Goal: Task Accomplishment & Management: Use online tool/utility

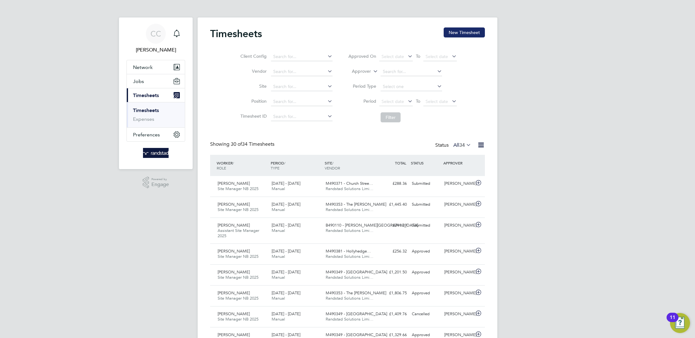
click at [455, 32] on button "New Timesheet" at bounding box center [464, 32] width 41 height 10
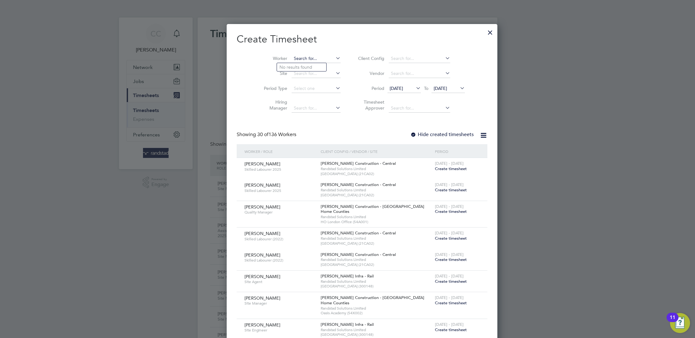
scroll to position [1103, 241]
click at [304, 60] on input at bounding box center [316, 58] width 49 height 9
click at [309, 69] on li "Momodou S Ceesay" at bounding box center [317, 67] width 81 height 8
type input "Momodou S Ceesay"
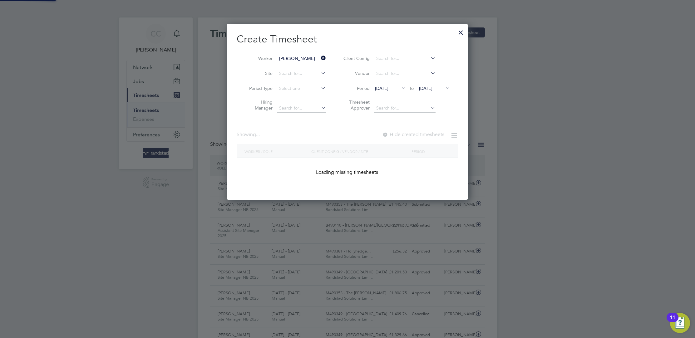
scroll to position [176, 241]
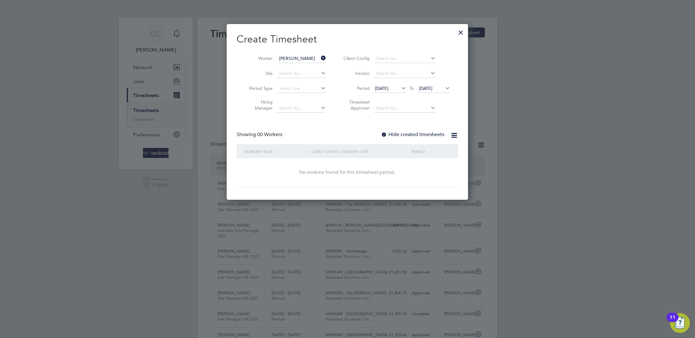
click at [400, 87] on icon at bounding box center [400, 88] width 0 height 9
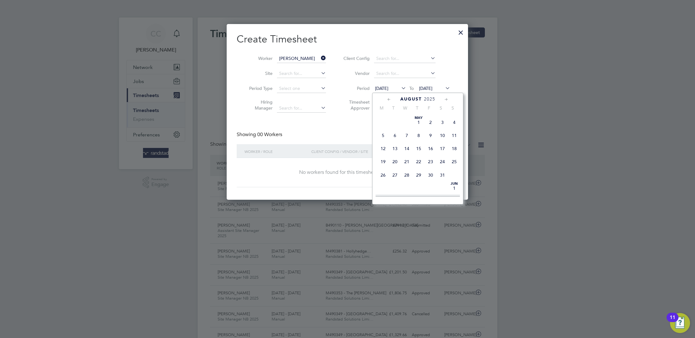
scroll to position [229, 0]
click at [455, 146] on span "24" at bounding box center [454, 143] width 12 height 12
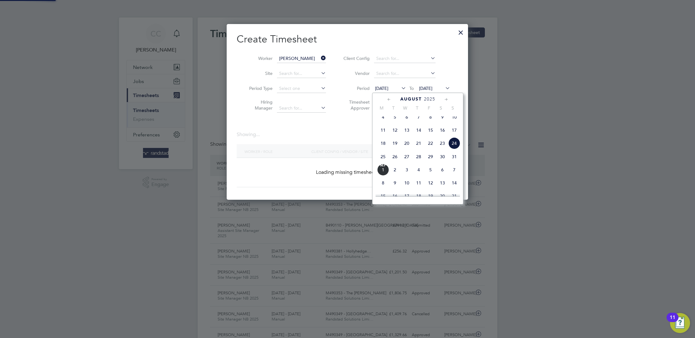
scroll to position [176, 241]
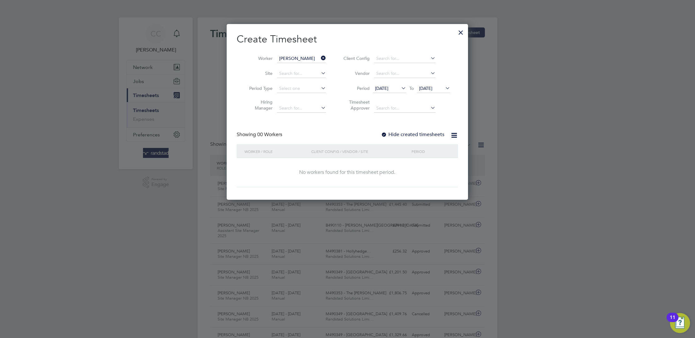
click at [392, 136] on label "Hide created timesheets" at bounding box center [412, 134] width 63 height 6
click at [432, 86] on span "25 Aug 2025" at bounding box center [425, 89] width 13 height 6
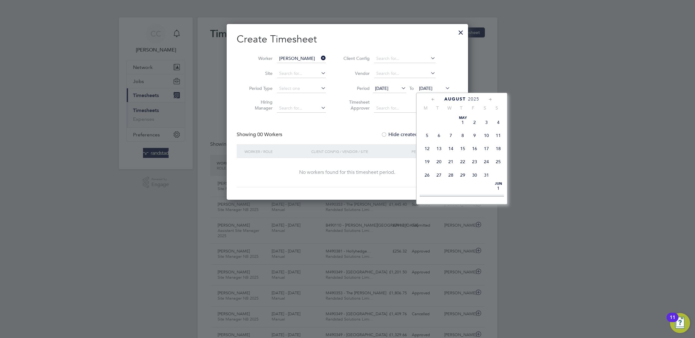
scroll to position [243, 0]
click at [430, 161] on span "Sep 1" at bounding box center [427, 157] width 12 height 12
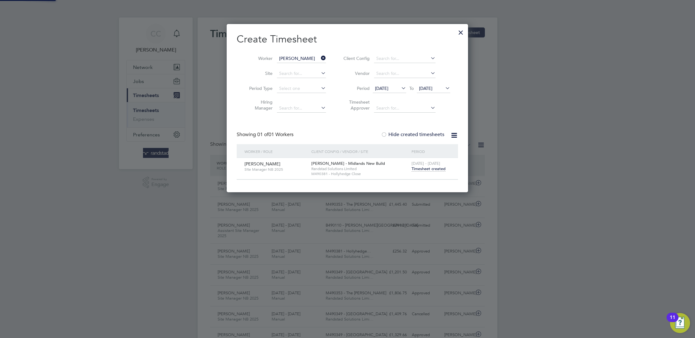
scroll to position [168, 241]
click at [427, 170] on span "Timesheet created" at bounding box center [429, 169] width 34 height 6
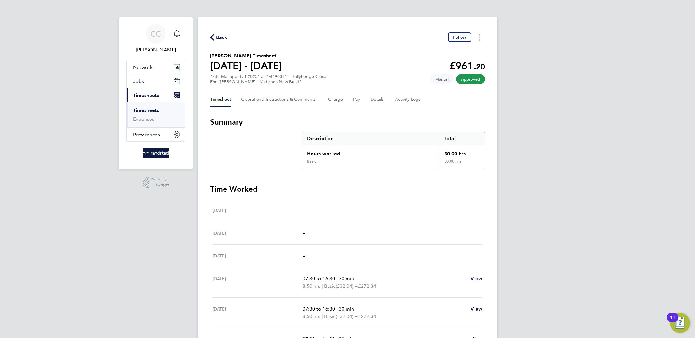
click at [218, 38] on span "Back" at bounding box center [222, 37] width 12 height 7
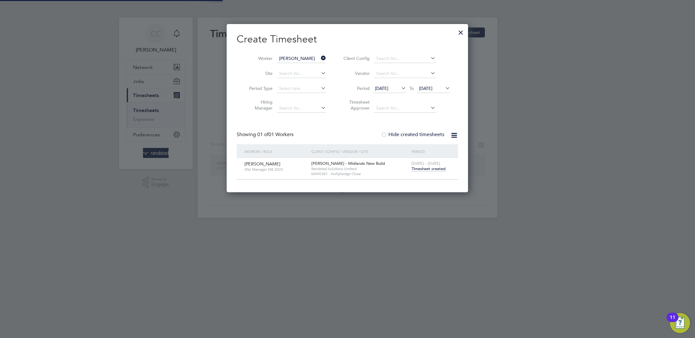
scroll to position [168, 241]
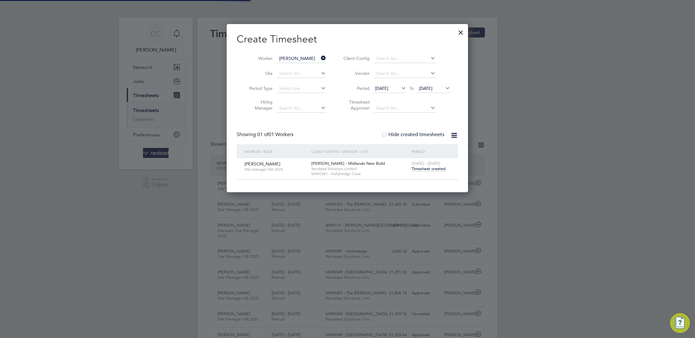
click at [320, 57] on icon at bounding box center [320, 58] width 0 height 9
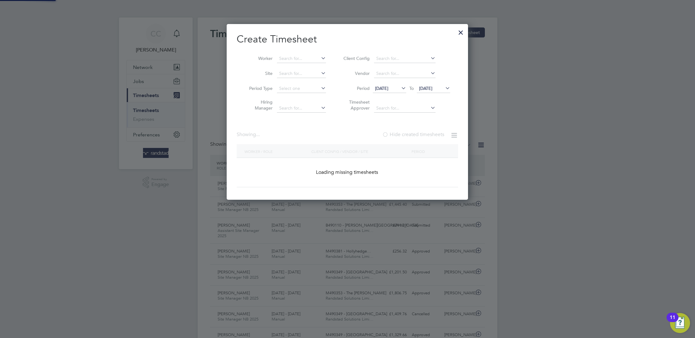
scroll to position [16, 54]
click at [302, 58] on input at bounding box center [301, 58] width 49 height 9
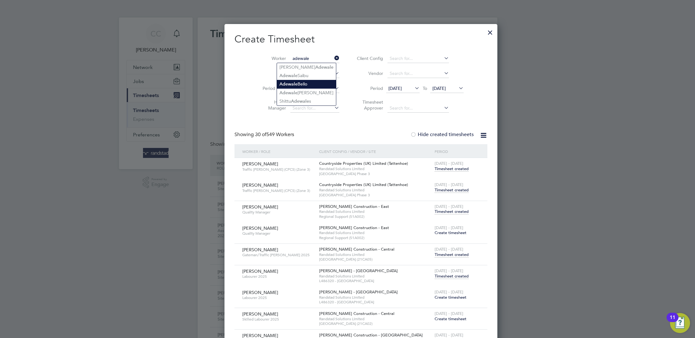
click at [308, 86] on li "Adewale Bello" at bounding box center [306, 84] width 59 height 8
type input "Adewale Bello"
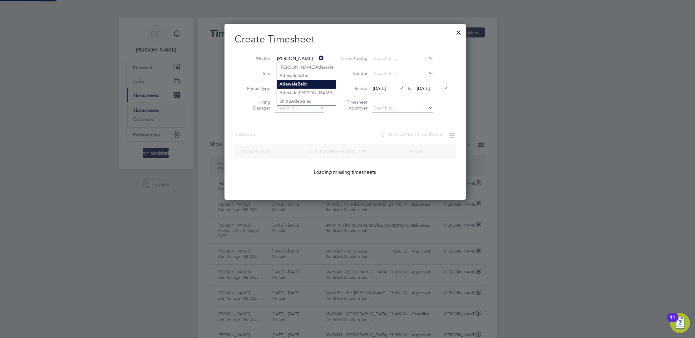
click at [305, 83] on li "Adewale Bello" at bounding box center [306, 84] width 59 height 8
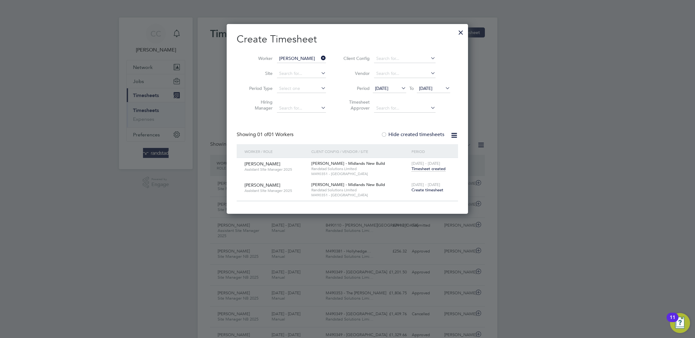
click at [435, 167] on span "Timesheet created" at bounding box center [429, 169] width 34 height 6
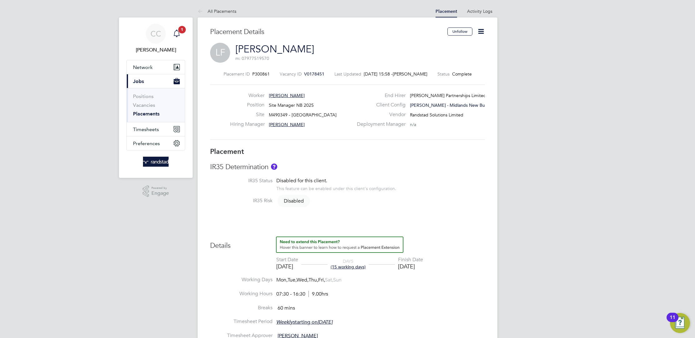
click at [176, 36] on icon "Main navigation" at bounding box center [177, 33] width 6 height 6
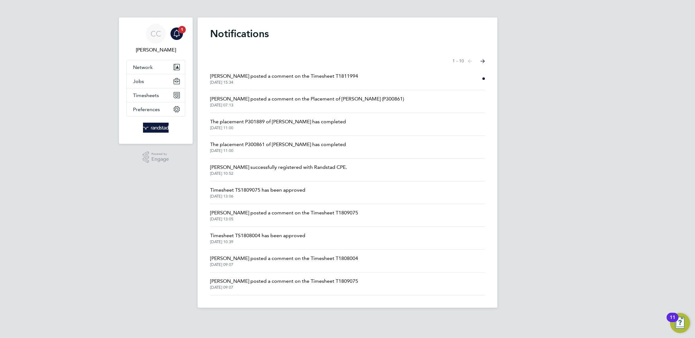
click at [326, 80] on span "[PERSON_NAME] posted a comment on the Timesheet T1811994" at bounding box center [284, 75] width 148 height 7
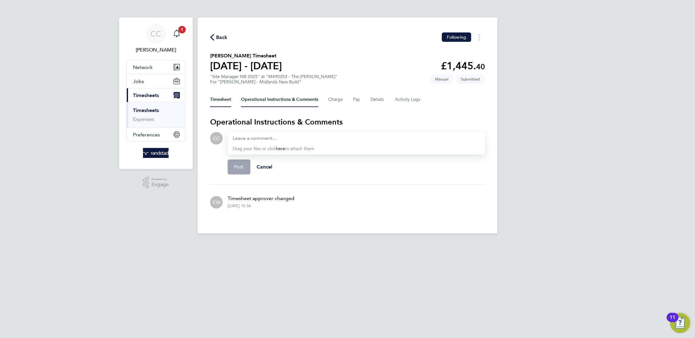
click at [219, 96] on button "Timesheet" at bounding box center [220, 99] width 21 height 15
